Goal: Use online tool/utility: Use online tool/utility

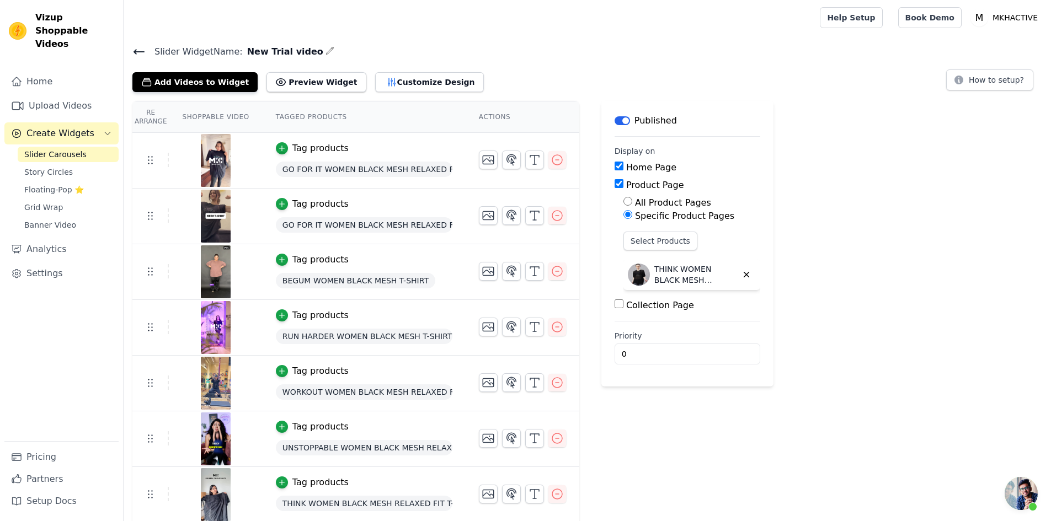
scroll to position [207, 0]
click at [379, 77] on button "Customize Design" at bounding box center [429, 82] width 109 height 20
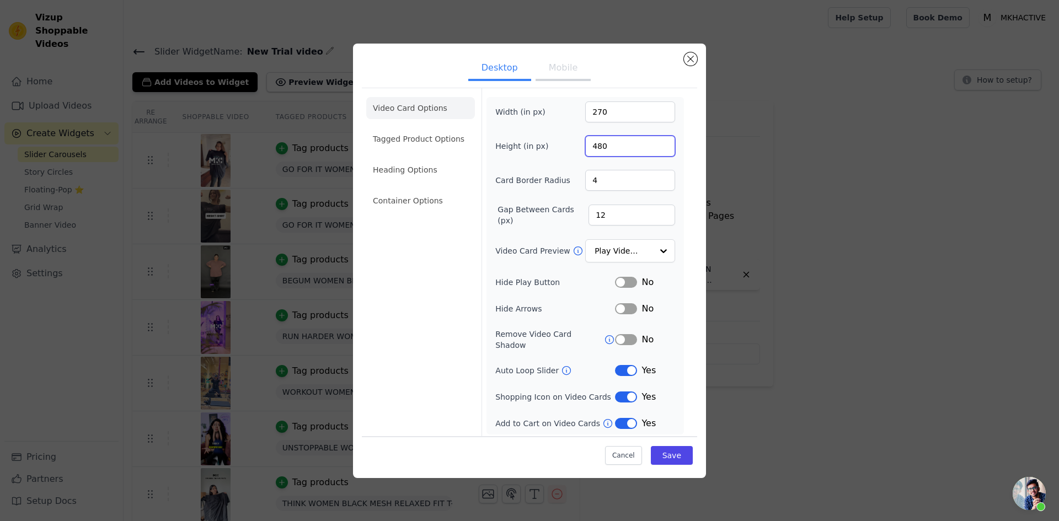
click at [598, 151] on input "480" at bounding box center [630, 146] width 90 height 21
type input "420"
click at [688, 187] on div "Video Card Options Tagged Product Options Heading Options Container Options Wid…" at bounding box center [529, 263] width 335 height 351
click at [665, 221] on input "11" at bounding box center [631, 215] width 87 height 21
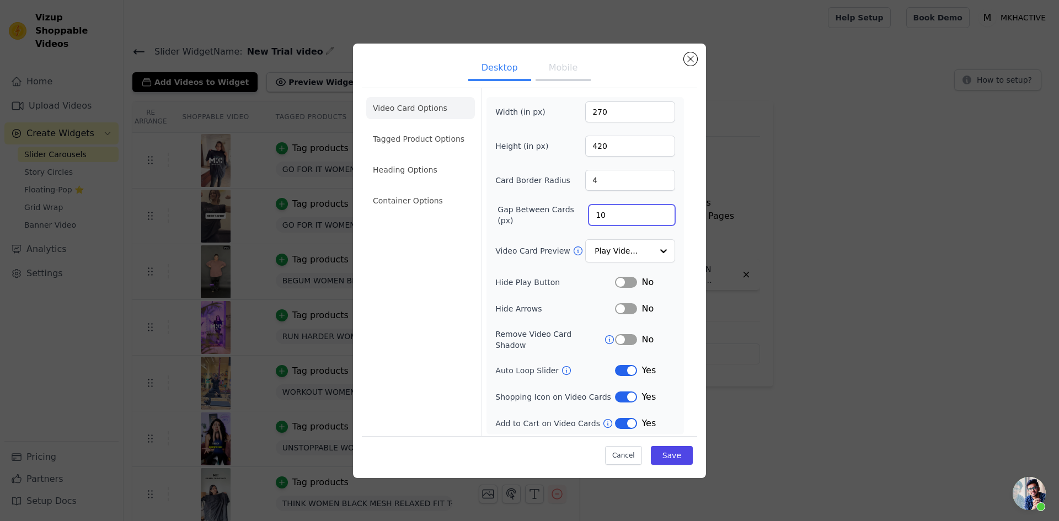
type input "10"
click at [665, 221] on input "10" at bounding box center [631, 215] width 87 height 21
drag, startPoint x: 597, startPoint y: 185, endPoint x: 588, endPoint y: 189, distance: 9.4
click at [588, 189] on input "4" at bounding box center [630, 180] width 90 height 21
click at [662, 180] on input "5" at bounding box center [630, 180] width 90 height 21
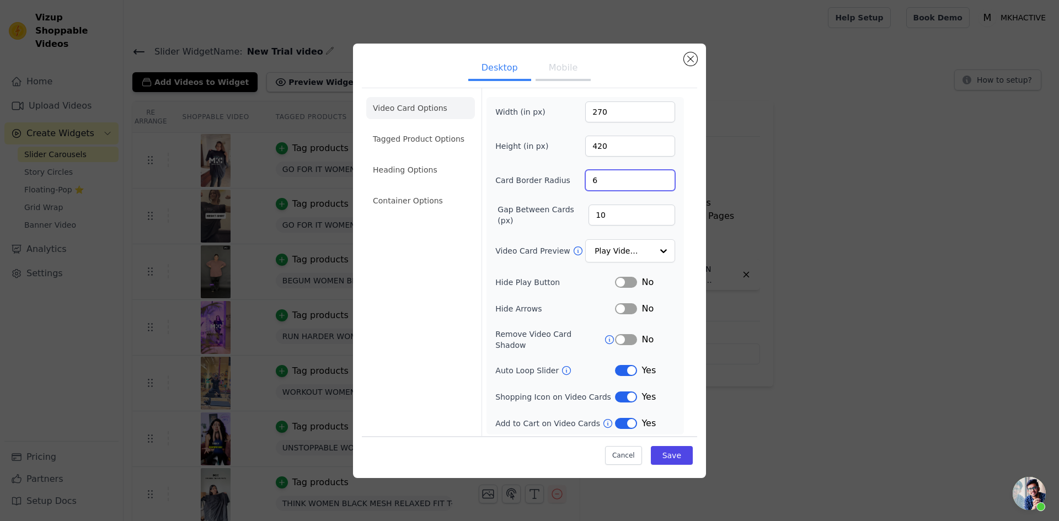
click at [662, 180] on input "6" at bounding box center [630, 180] width 90 height 21
click at [662, 180] on input "7" at bounding box center [630, 180] width 90 height 21
click at [662, 180] on input "8" at bounding box center [630, 180] width 90 height 21
click at [662, 180] on input "9" at bounding box center [630, 180] width 90 height 21
click at [662, 180] on input "10" at bounding box center [630, 180] width 90 height 21
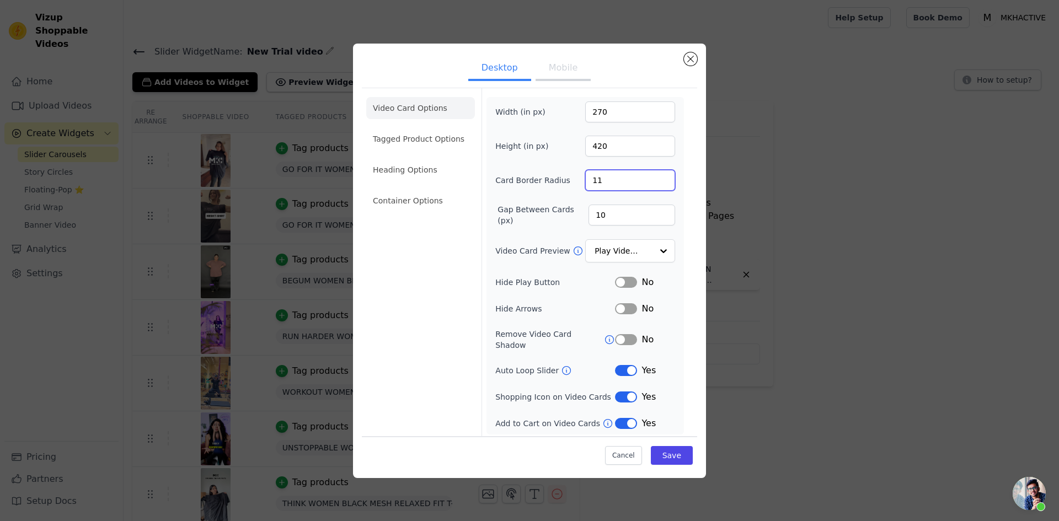
click at [662, 180] on input "11" at bounding box center [630, 180] width 90 height 21
type input "12"
click at [662, 180] on input "12" at bounding box center [630, 180] width 90 height 21
type input "480"
click at [686, 210] on form "Width (in px) 270 Height (in px) 480 Card Border Radius 12 Gap Between Cards (p…" at bounding box center [584, 263] width 207 height 351
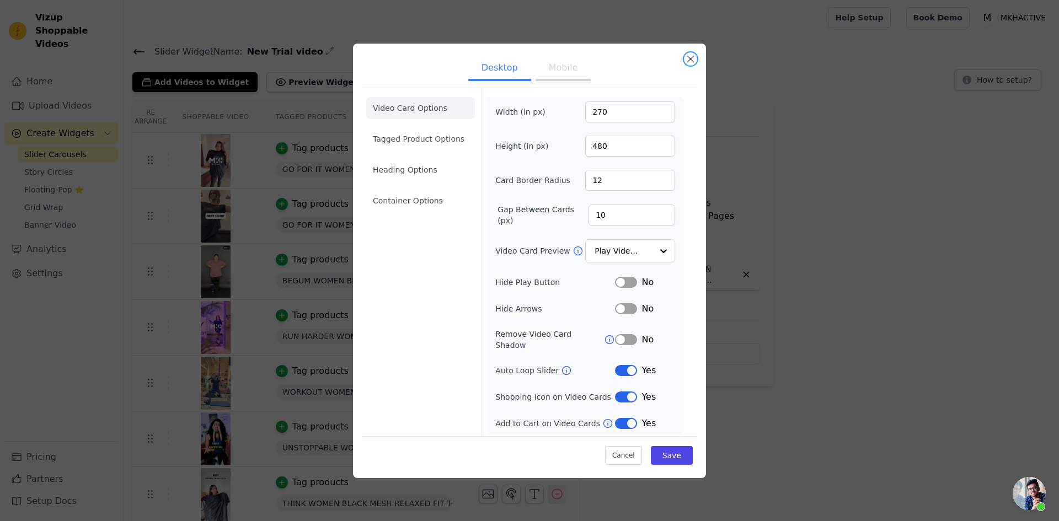
click at [694, 62] on button "Close modal" at bounding box center [690, 58] width 13 height 13
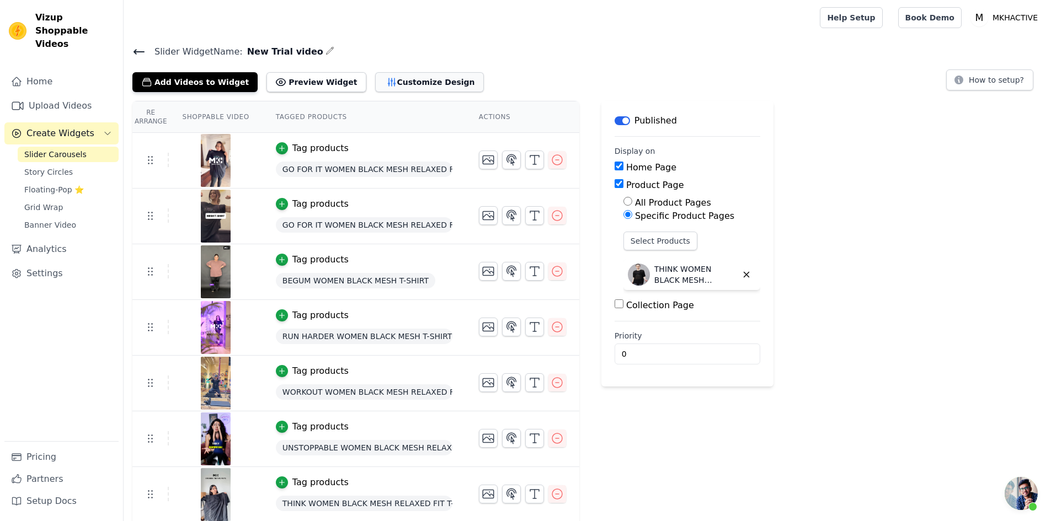
click at [388, 84] on button "Customize Design" at bounding box center [429, 82] width 109 height 20
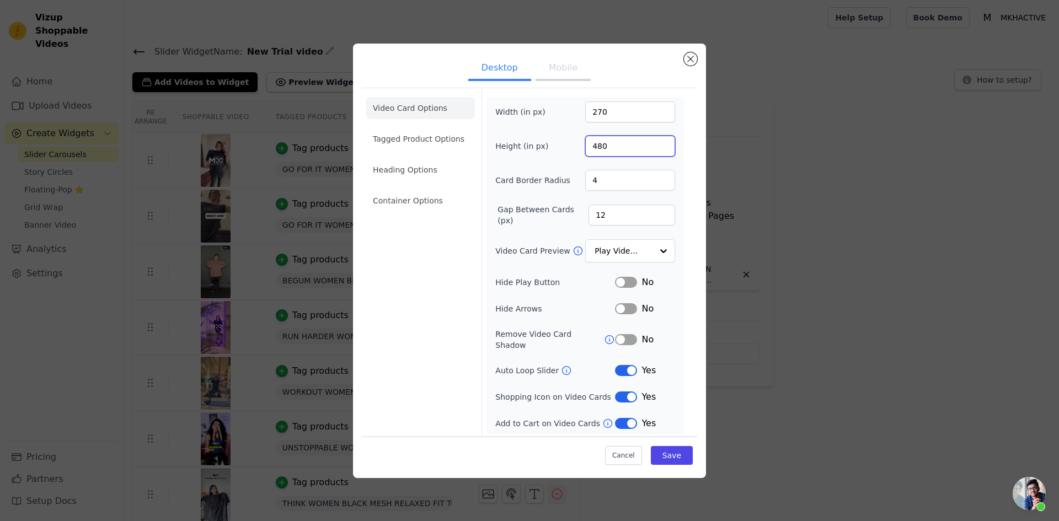
drag, startPoint x: 640, startPoint y: 150, endPoint x: 576, endPoint y: 152, distance: 64.5
click at [576, 152] on div "Height (in px) 480" at bounding box center [585, 146] width 180 height 21
type input "420"
drag, startPoint x: 599, startPoint y: 115, endPoint x: 609, endPoint y: 112, distance: 11.0
click at [609, 112] on input "270" at bounding box center [630, 111] width 90 height 21
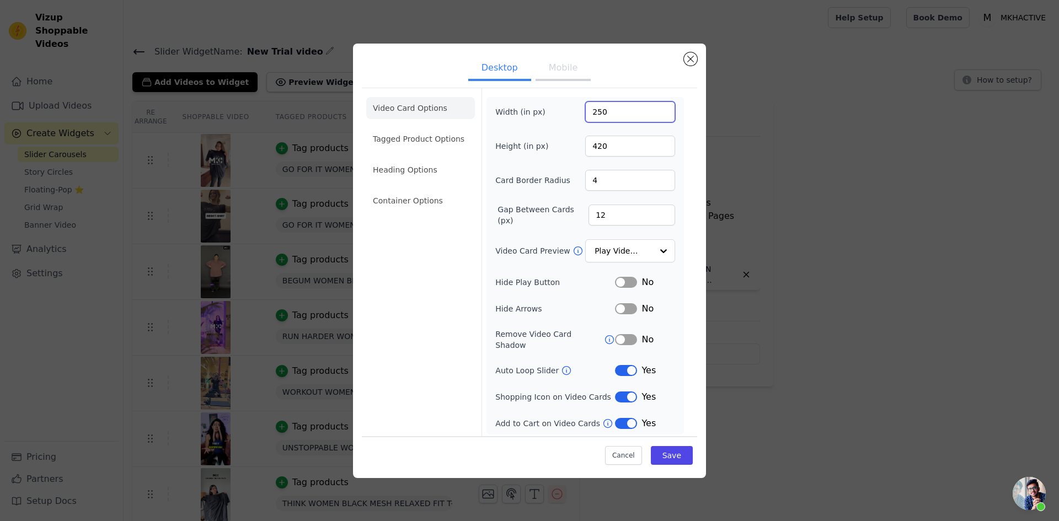
type input "250"
click at [662, 180] on input "5" at bounding box center [630, 180] width 90 height 21
click at [662, 180] on input "6" at bounding box center [630, 180] width 90 height 21
click at [662, 180] on input "7" at bounding box center [630, 180] width 90 height 21
click at [662, 180] on input "8" at bounding box center [630, 180] width 90 height 21
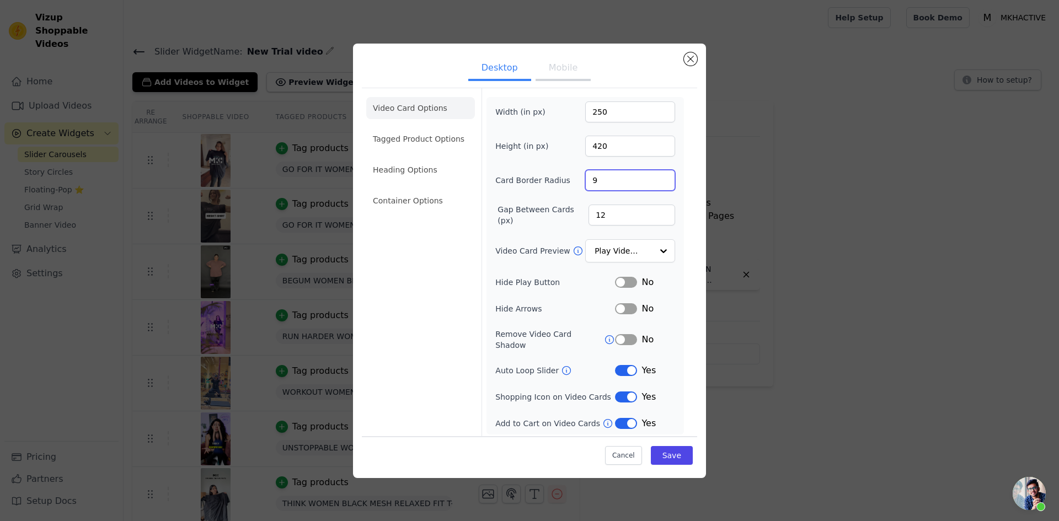
click at [662, 180] on input "9" at bounding box center [630, 180] width 90 height 21
type input "10"
click at [662, 180] on input "10" at bounding box center [630, 180] width 90 height 21
click at [663, 213] on input "13" at bounding box center [631, 215] width 87 height 21
click at [663, 213] on input "14" at bounding box center [631, 215] width 87 height 21
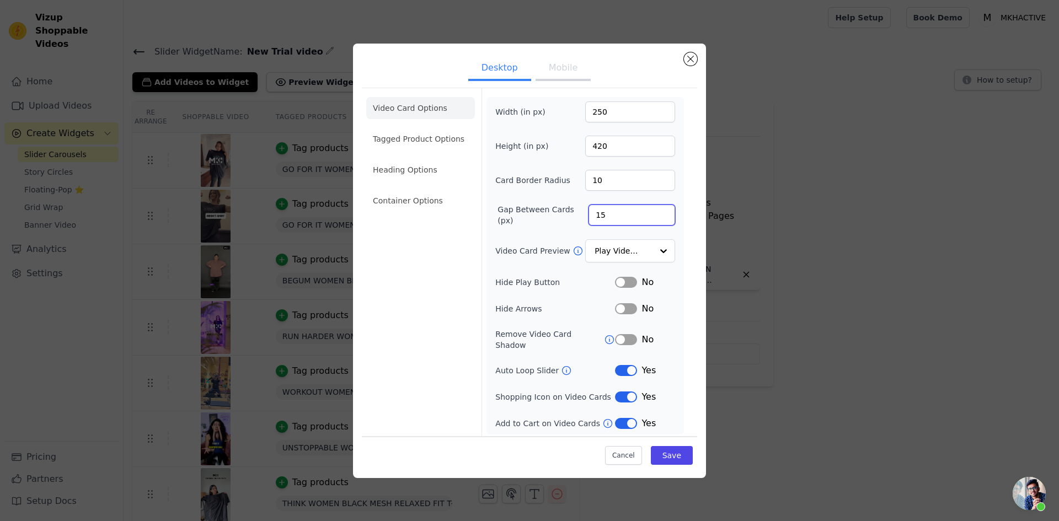
click at [663, 213] on input "15" at bounding box center [631, 215] width 87 height 21
click at [664, 219] on input "14" at bounding box center [631, 215] width 87 height 21
click at [664, 219] on input "13" at bounding box center [631, 215] width 87 height 21
click at [664, 219] on input "12" at bounding box center [631, 215] width 87 height 21
click at [664, 219] on input "11" at bounding box center [631, 215] width 87 height 21
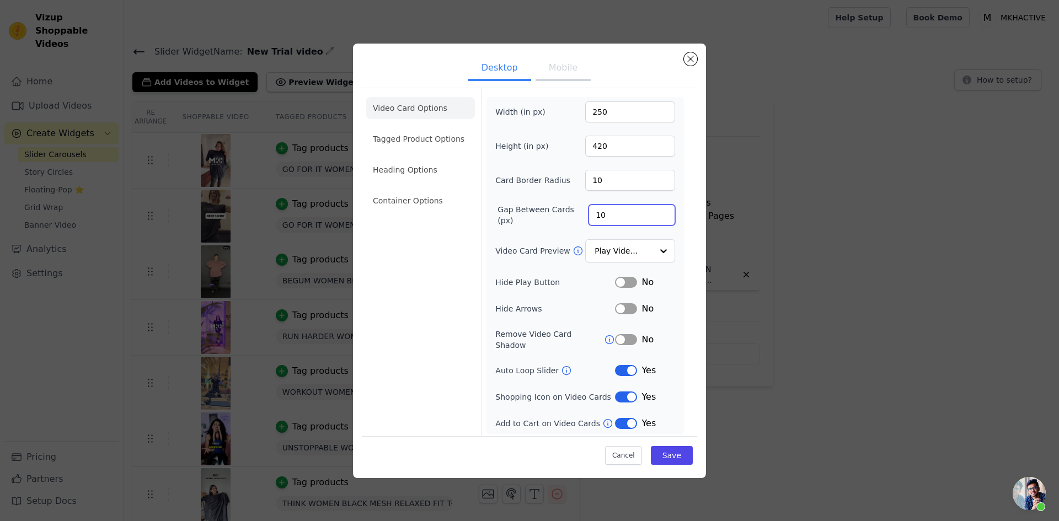
click at [664, 219] on input "10" at bounding box center [631, 215] width 87 height 21
click at [664, 219] on input "9" at bounding box center [631, 215] width 87 height 21
type input "8"
click at [664, 219] on input "8" at bounding box center [631, 215] width 87 height 21
click at [686, 447] on button "Save" at bounding box center [672, 455] width 42 height 19
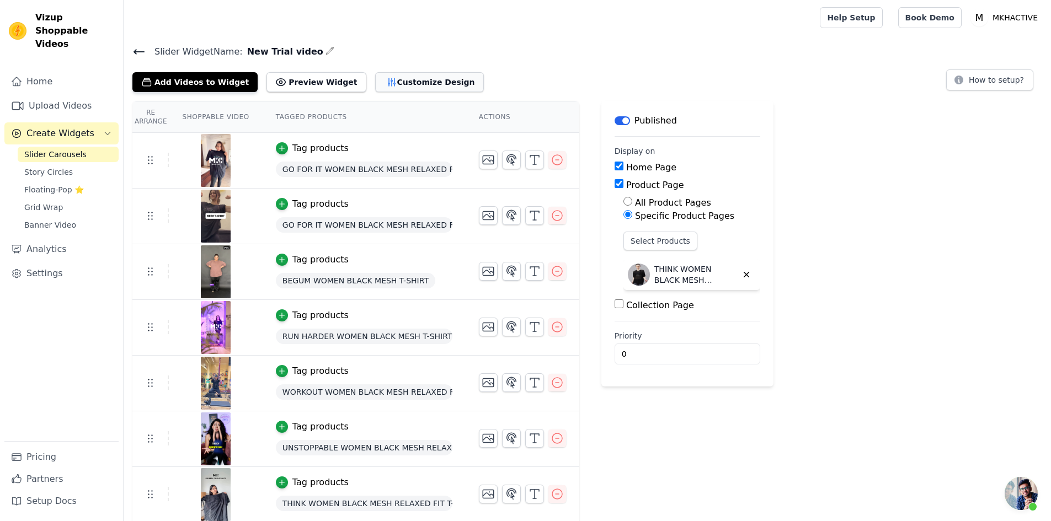
click at [390, 83] on button "Customize Design" at bounding box center [429, 82] width 109 height 20
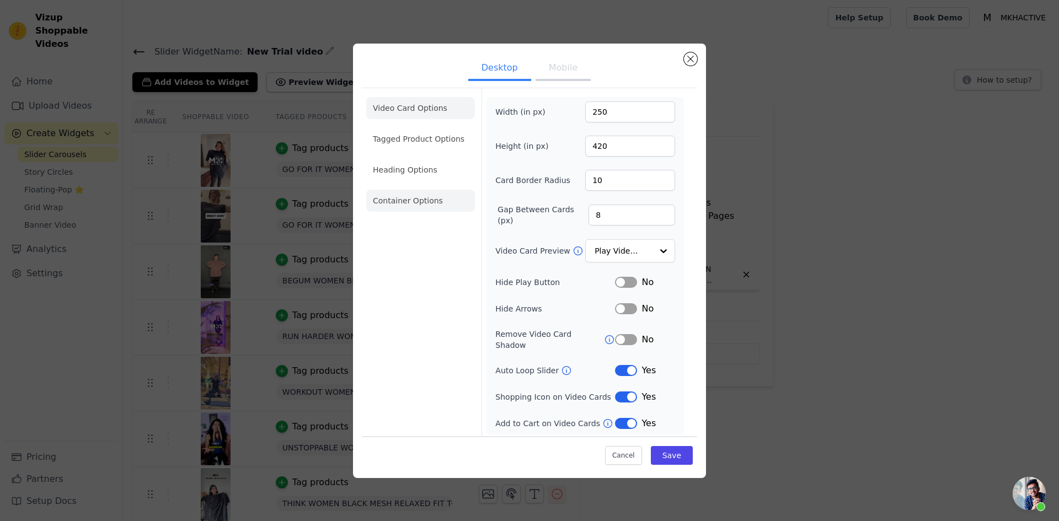
click at [406, 210] on li "Container Options" at bounding box center [420, 201] width 109 height 22
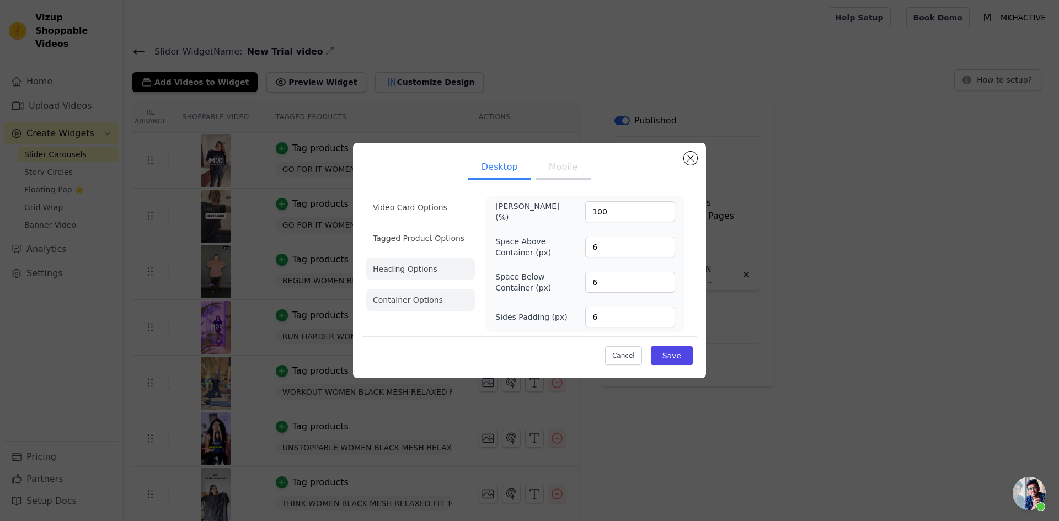
click at [410, 270] on li "Heading Options" at bounding box center [420, 269] width 109 height 22
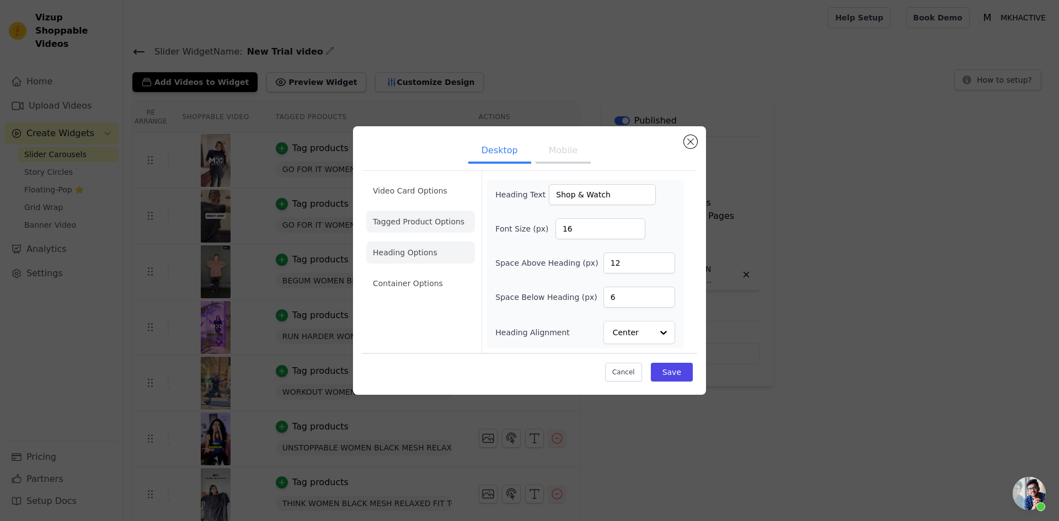
click at [416, 221] on li "Tagged Product Options" at bounding box center [420, 222] width 109 height 22
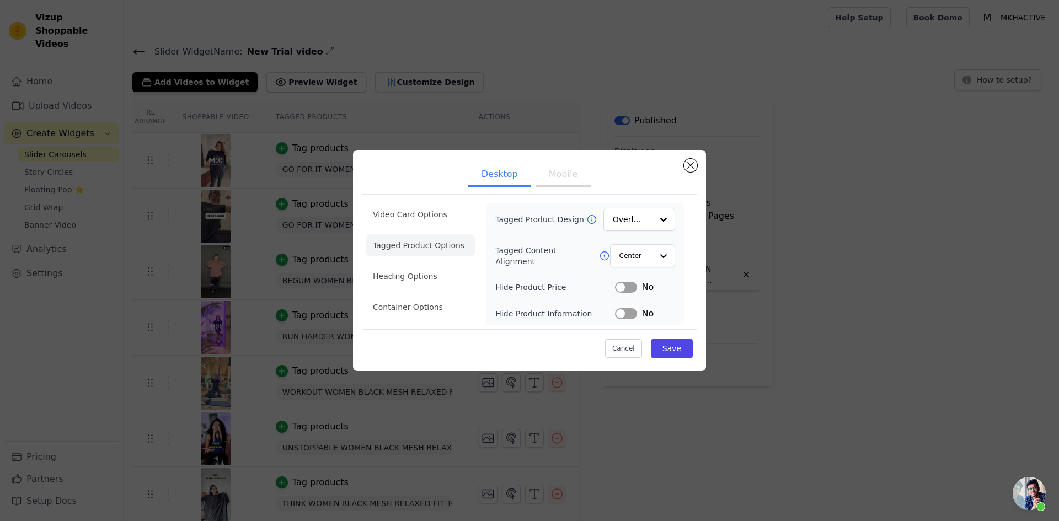
click at [416, 221] on li "Video Card Options" at bounding box center [420, 215] width 109 height 22
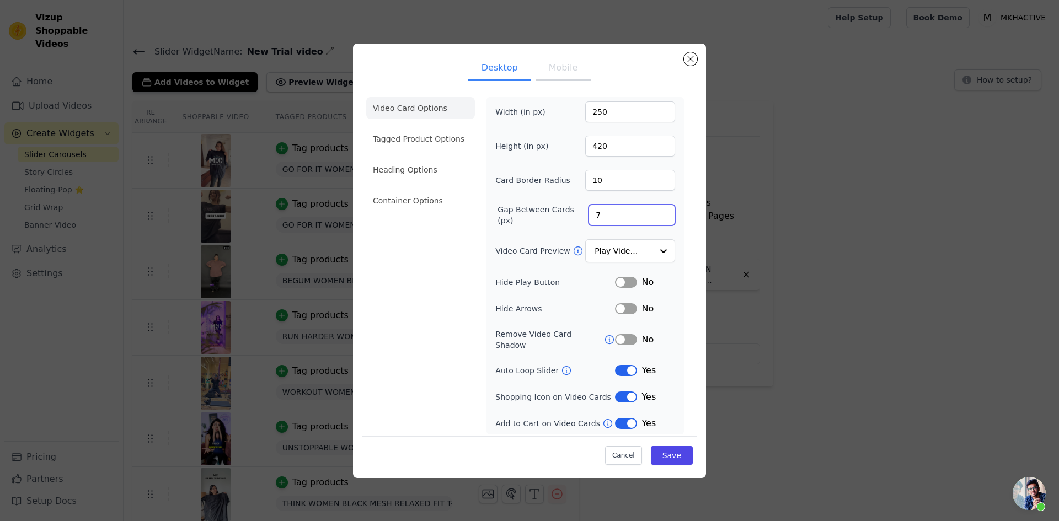
click at [665, 221] on input "7" at bounding box center [631, 215] width 87 height 21
click at [665, 221] on input "6" at bounding box center [631, 215] width 87 height 21
click at [665, 221] on input "5" at bounding box center [631, 215] width 87 height 21
click at [665, 221] on input "4" at bounding box center [631, 215] width 87 height 21
click at [665, 221] on input "3" at bounding box center [631, 215] width 87 height 21
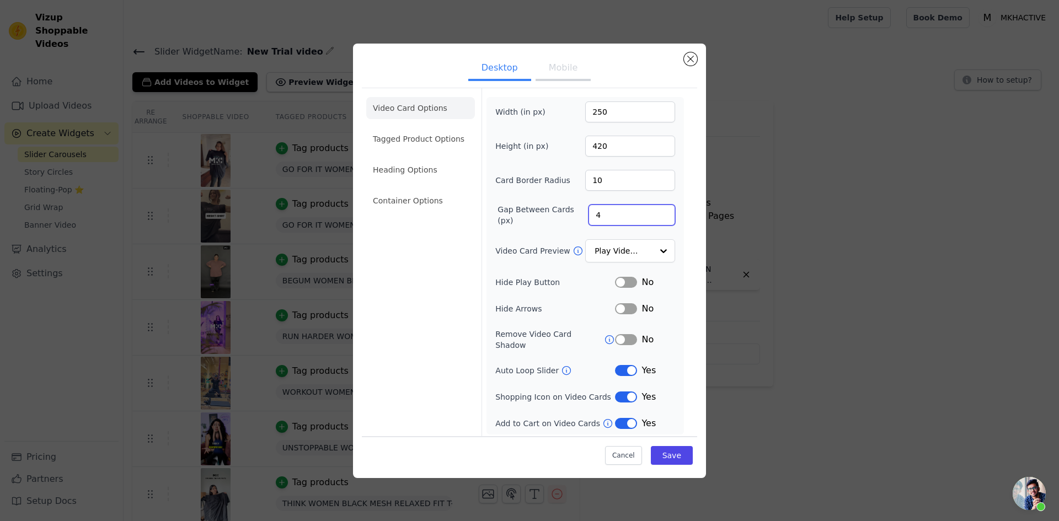
type input "4"
click at [663, 213] on input "4" at bounding box center [631, 215] width 87 height 21
click at [677, 450] on button "Save" at bounding box center [672, 455] width 42 height 19
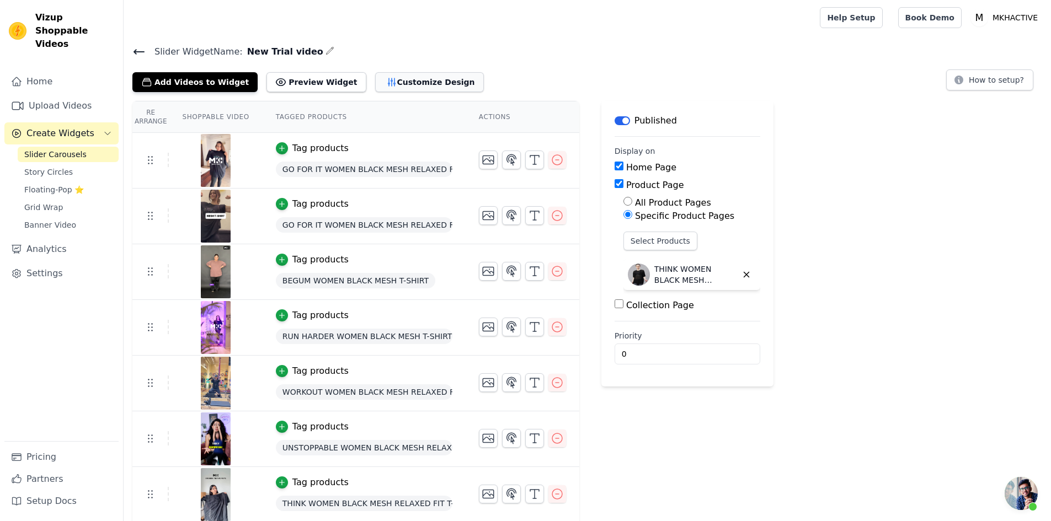
click at [399, 89] on button "Customize Design" at bounding box center [429, 82] width 109 height 20
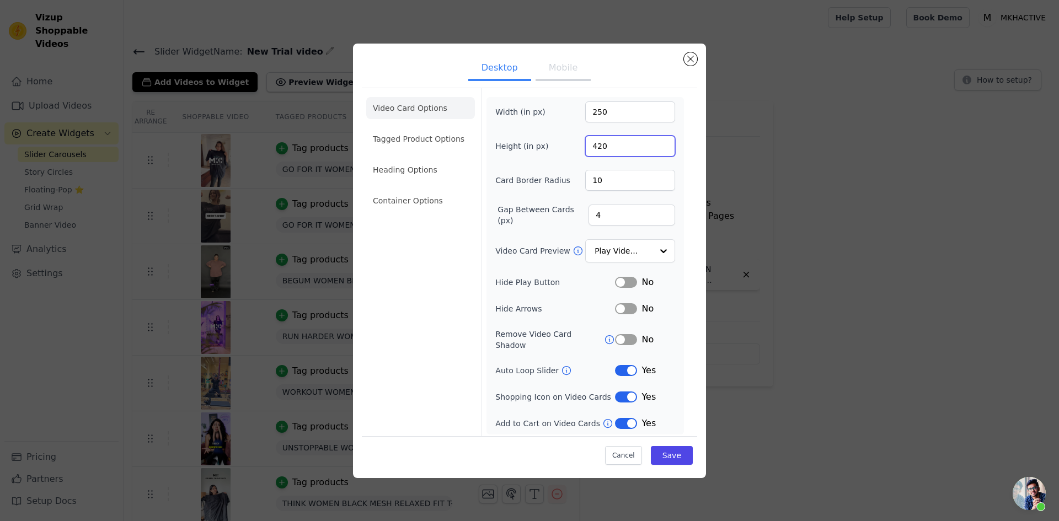
click at [599, 149] on input "420" at bounding box center [630, 146] width 90 height 21
type input "380"
click at [596, 110] on input "250" at bounding box center [630, 111] width 90 height 21
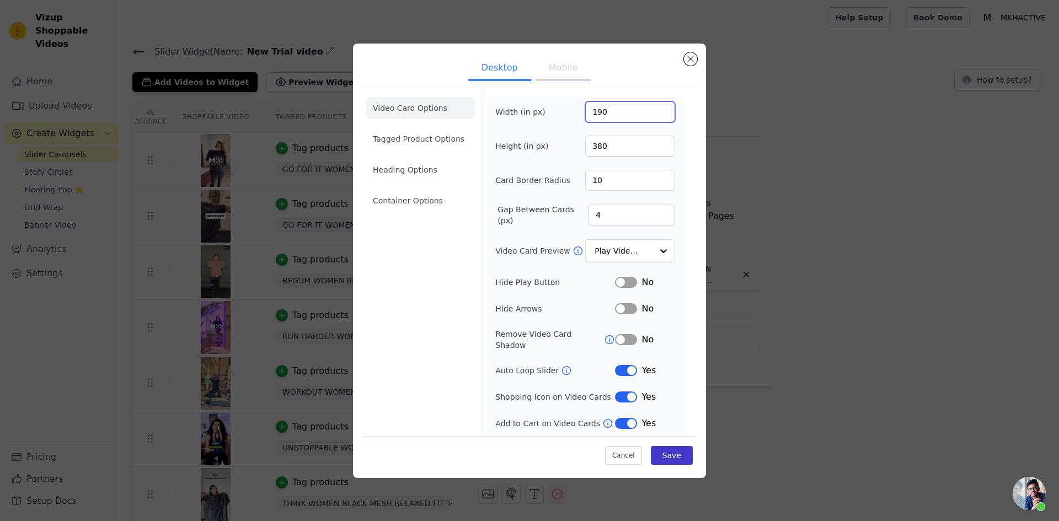
type input "190"
click at [678, 453] on button "Save" at bounding box center [672, 455] width 42 height 19
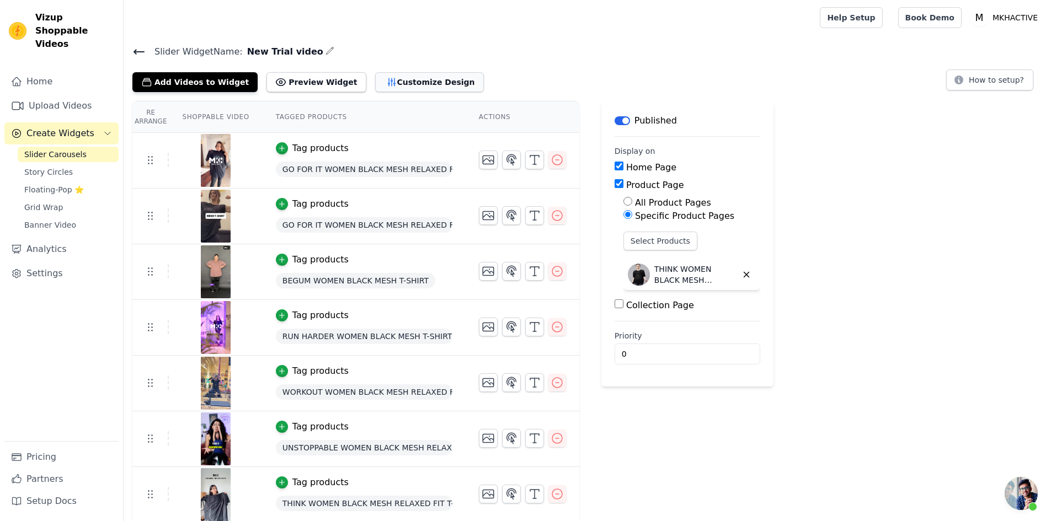
click at [422, 84] on button "Customize Design" at bounding box center [429, 82] width 109 height 20
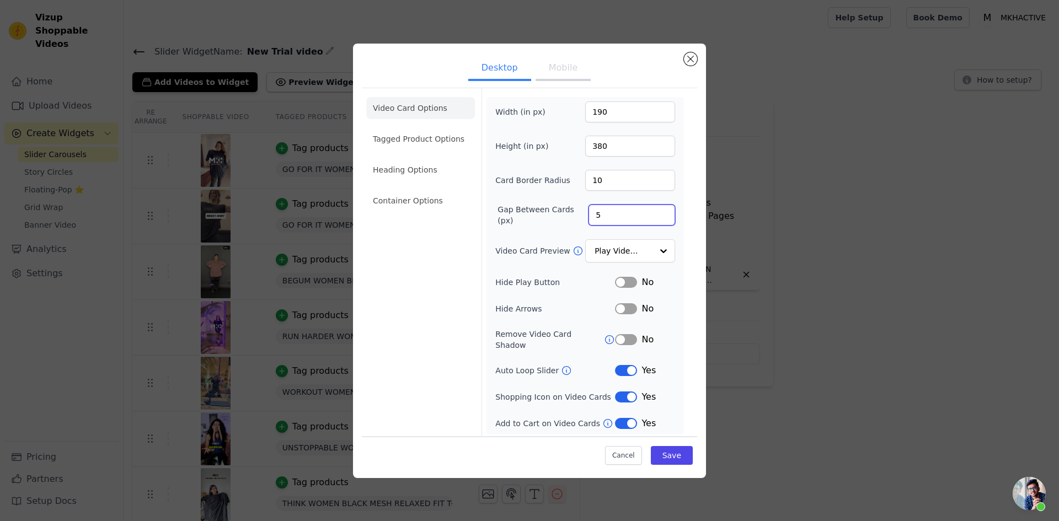
click at [663, 213] on input "5" at bounding box center [631, 215] width 87 height 21
click at [663, 213] on input "6" at bounding box center [631, 215] width 87 height 21
click at [663, 213] on input "7" at bounding box center [631, 215] width 87 height 21
type input "8"
click at [663, 213] on input "8" at bounding box center [631, 215] width 87 height 21
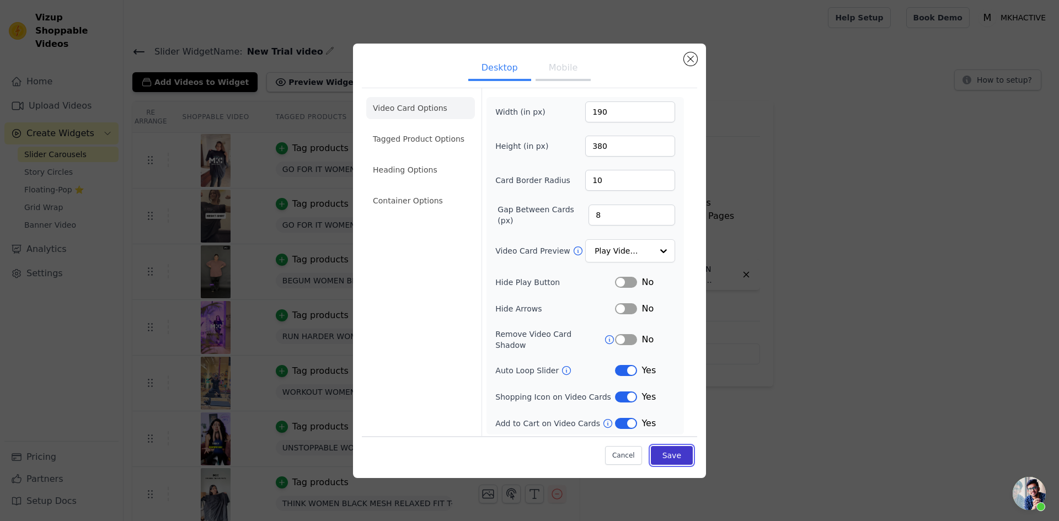
click at [671, 446] on button "Save" at bounding box center [672, 455] width 42 height 19
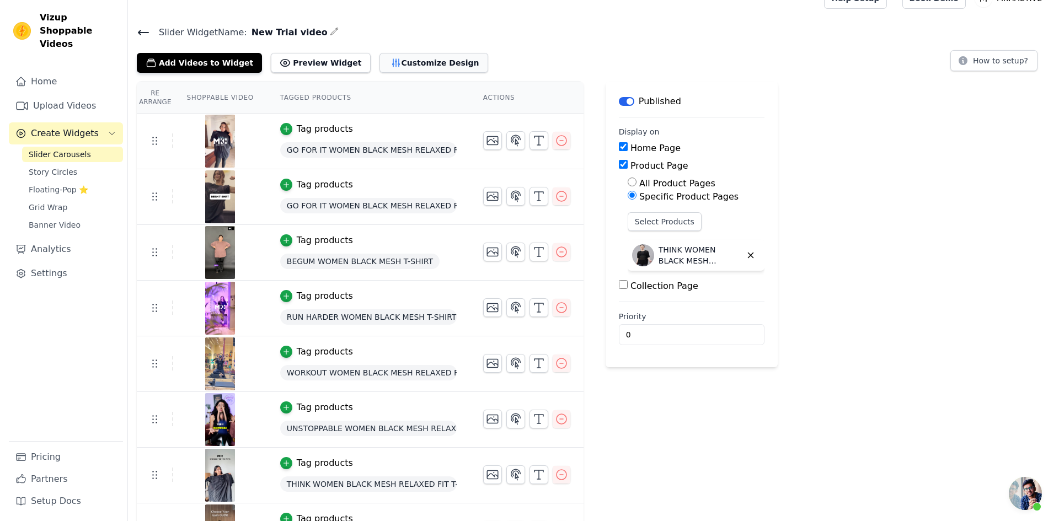
scroll to position [0, 0]
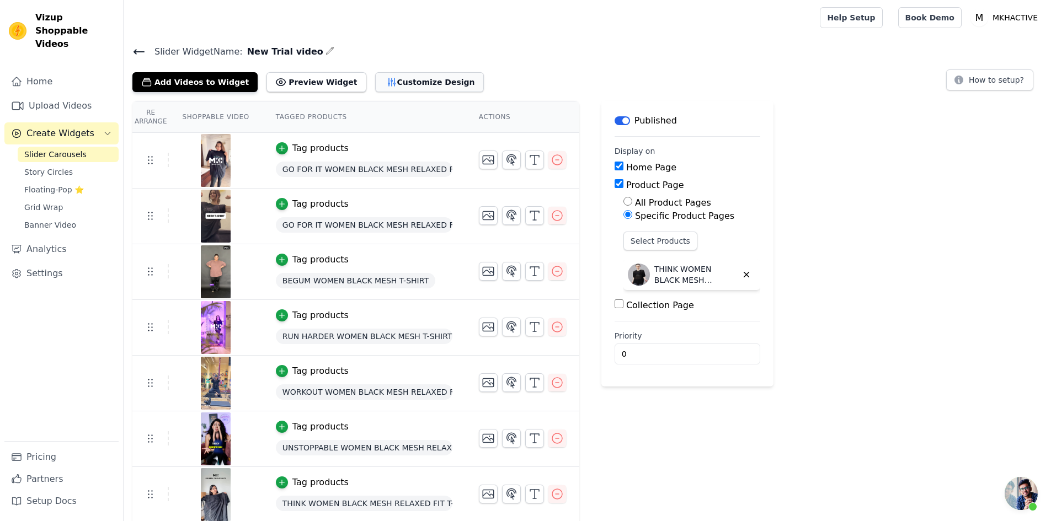
click at [399, 82] on button "Customize Design" at bounding box center [429, 82] width 109 height 20
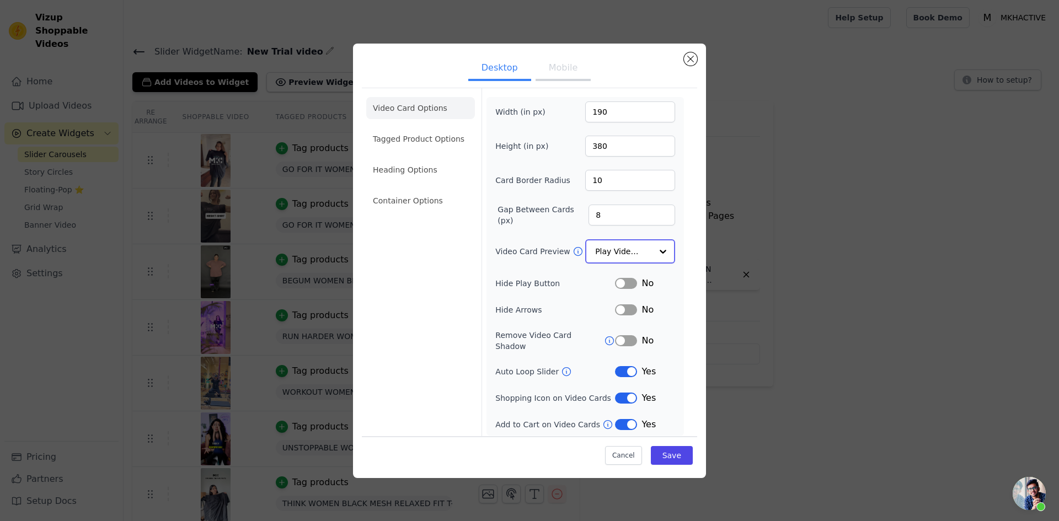
click at [619, 253] on input "Video Card Preview" at bounding box center [623, 251] width 57 height 22
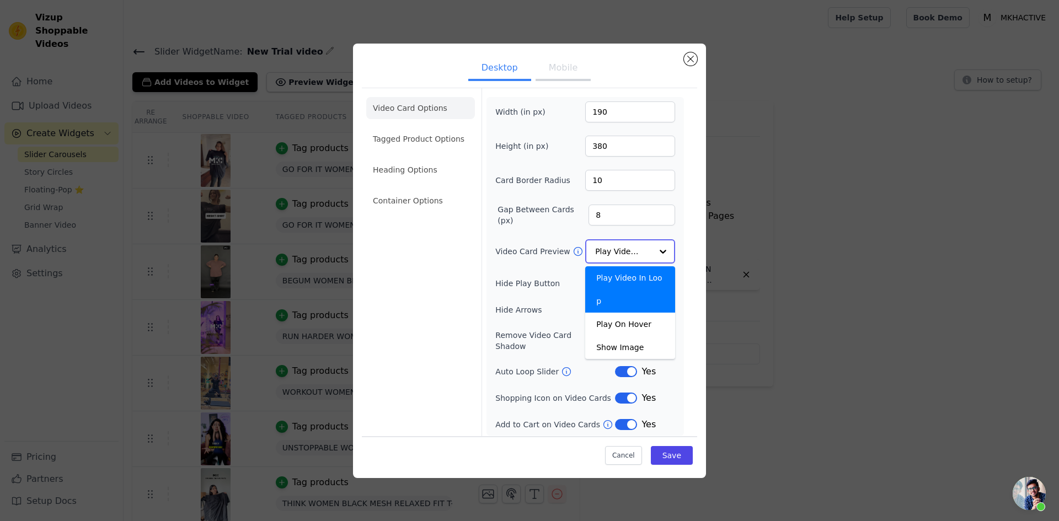
click at [619, 253] on input "Video Card Preview" at bounding box center [623, 251] width 57 height 22
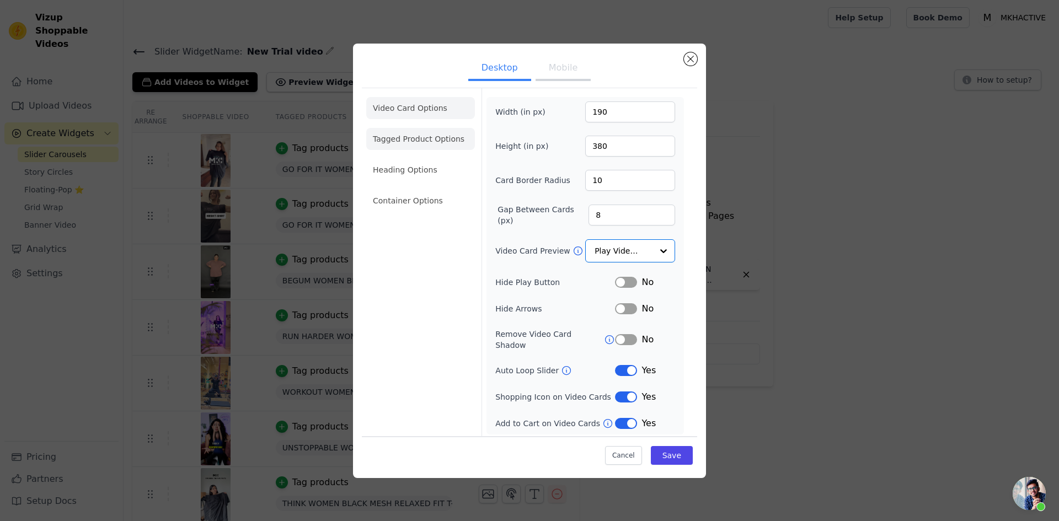
click at [447, 147] on li "Tagged Product Options" at bounding box center [420, 139] width 109 height 22
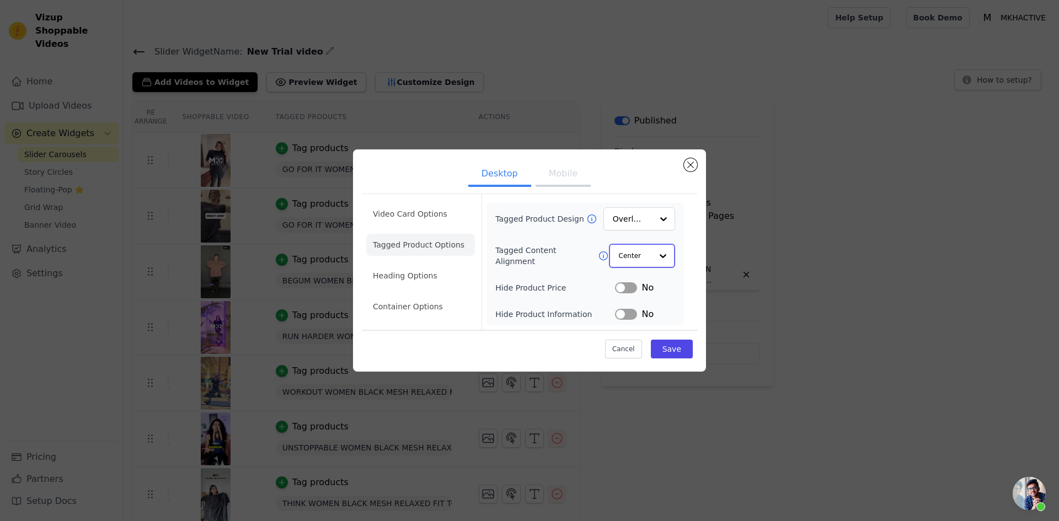
click at [661, 256] on div at bounding box center [663, 256] width 22 height 22
click at [425, 269] on li "Heading Options" at bounding box center [420, 276] width 109 height 22
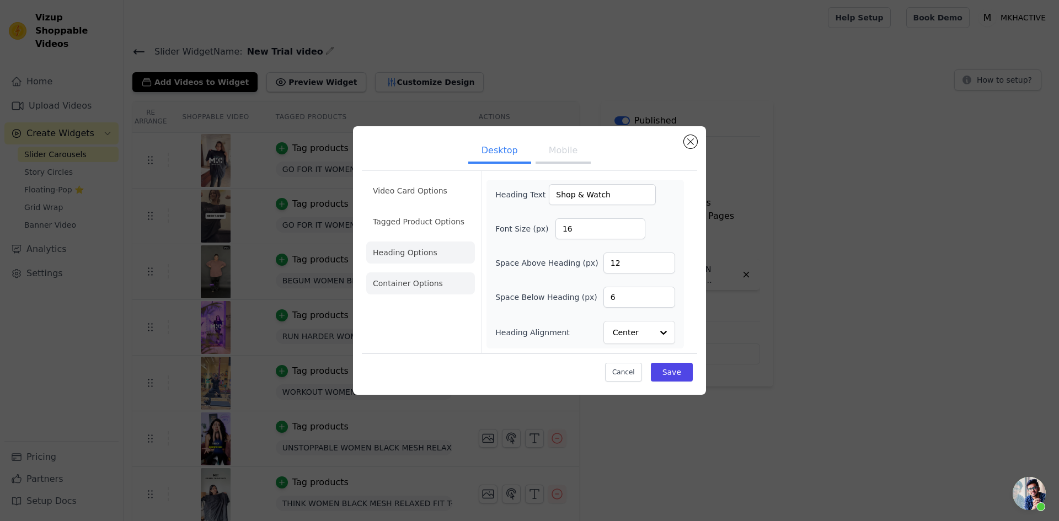
click at [421, 292] on li "Container Options" at bounding box center [420, 283] width 109 height 22
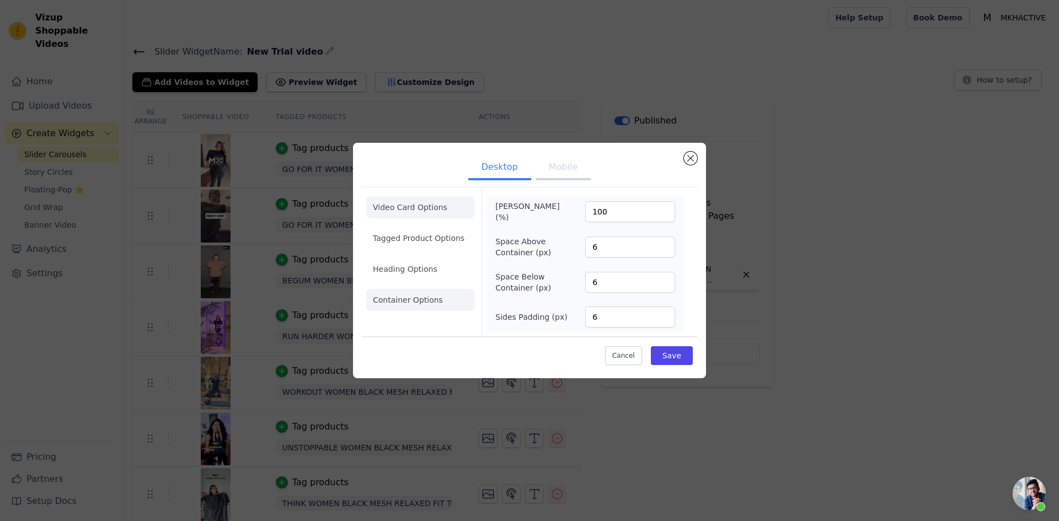
click at [420, 213] on li "Video Card Options" at bounding box center [420, 207] width 109 height 22
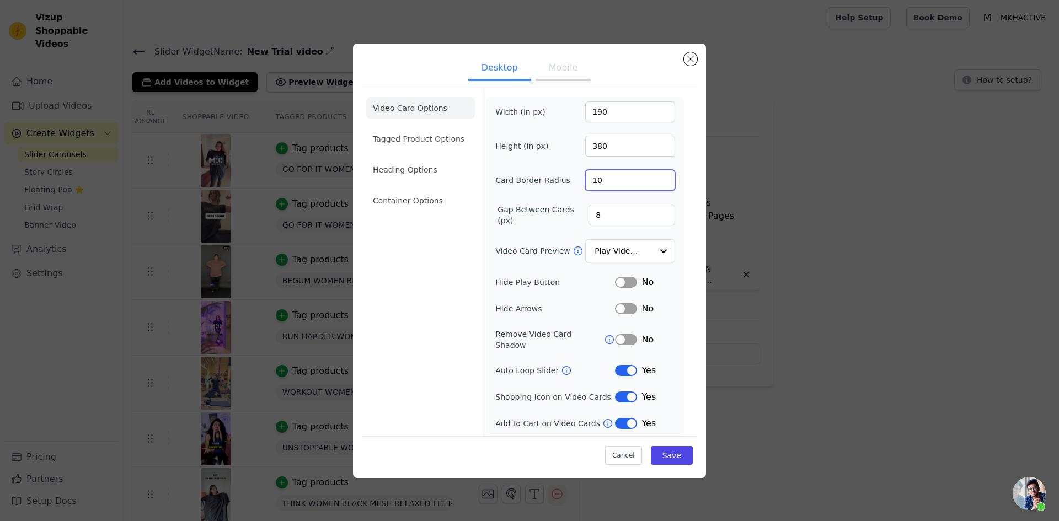
click at [598, 183] on input "10" at bounding box center [630, 180] width 90 height 21
click at [690, 322] on div "Video Card Options Tagged Product Options Heading Options Container Options Wid…" at bounding box center [529, 263] width 335 height 351
click at [563, 366] on icon at bounding box center [567, 370] width 8 height 8
